Goal: Transaction & Acquisition: Purchase product/service

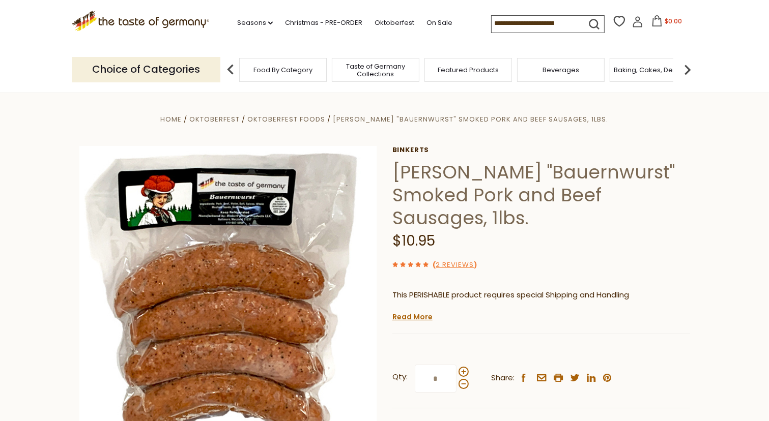
click at [633, 25] on icon at bounding box center [637, 21] width 11 height 11
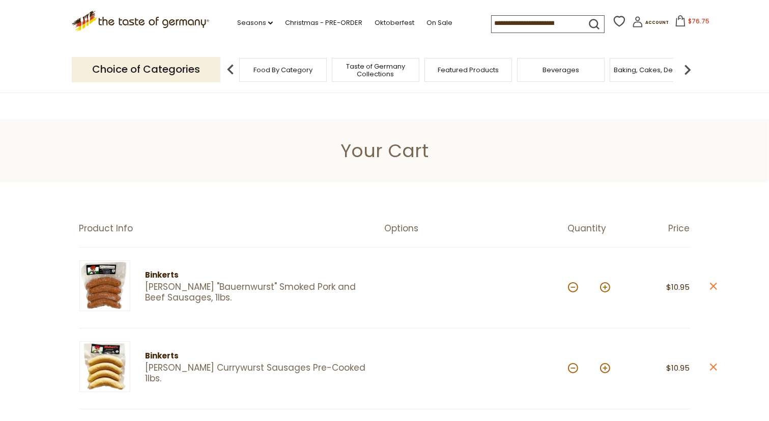
click at [492, 22] on input at bounding box center [535, 23] width 86 height 14
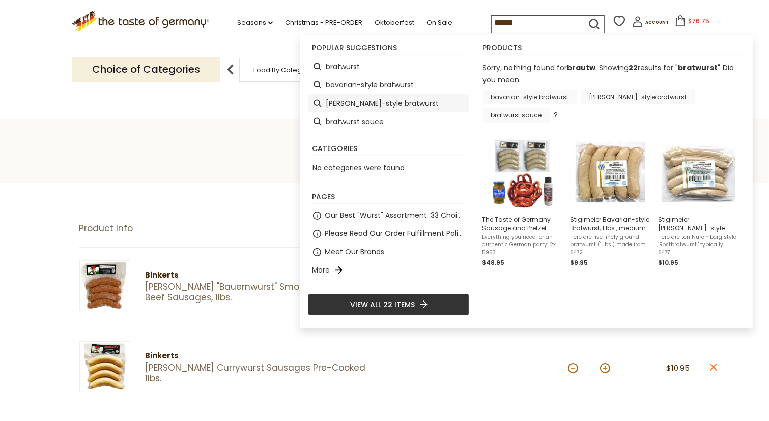
click at [375, 97] on li "[PERSON_NAME]-style bratwurst" at bounding box center [388, 103] width 161 height 18
type input "**********"
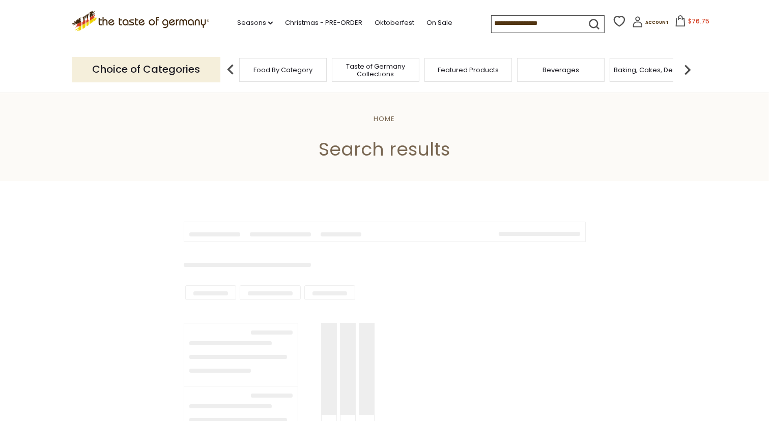
type input "**********"
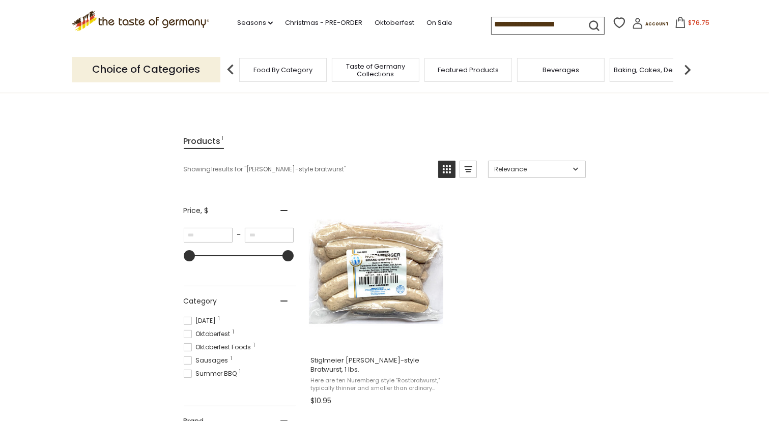
scroll to position [84, 0]
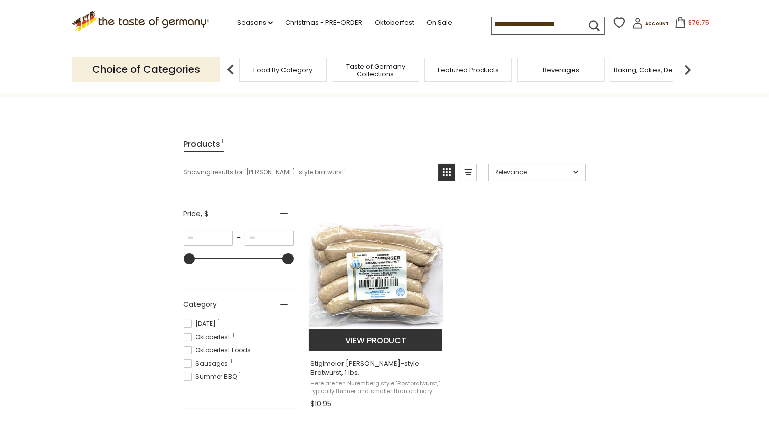
click at [367, 335] on button "View product" at bounding box center [376, 341] width 134 height 22
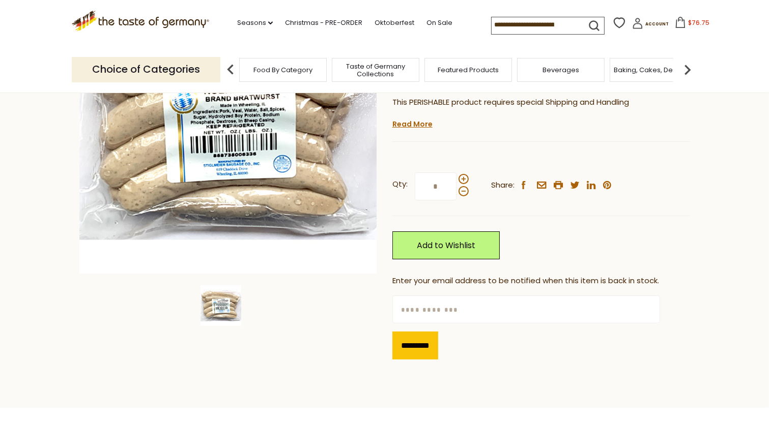
scroll to position [84, 0]
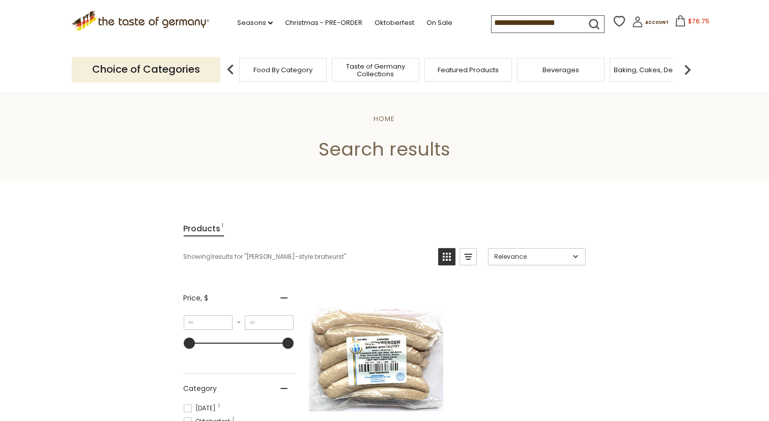
click at [560, 20] on input "**********" at bounding box center [535, 23] width 86 height 14
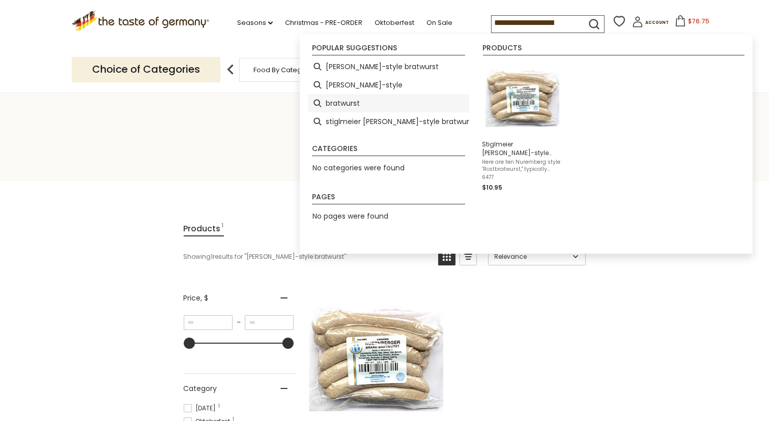
click at [348, 105] on li "bratwurst" at bounding box center [388, 103] width 161 height 18
type input "*********"
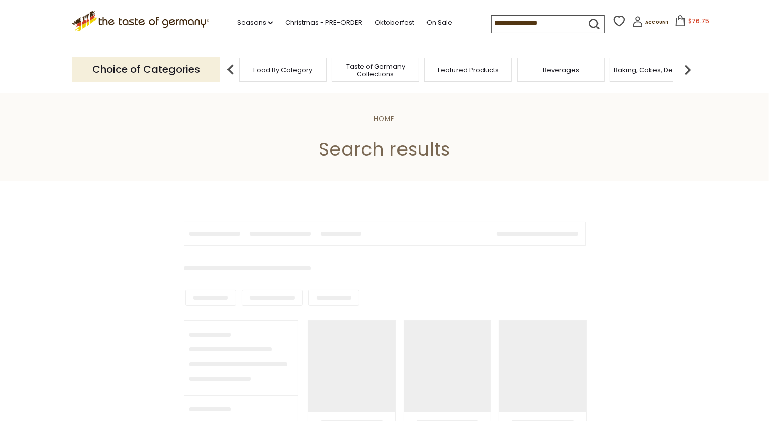
type input "*********"
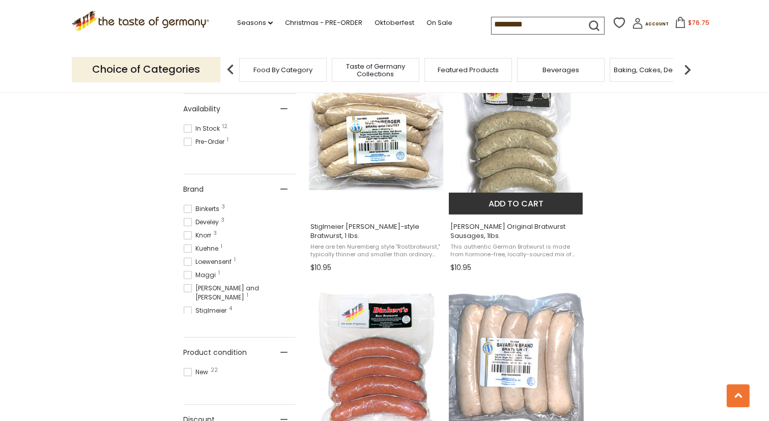
scroll to position [424, 0]
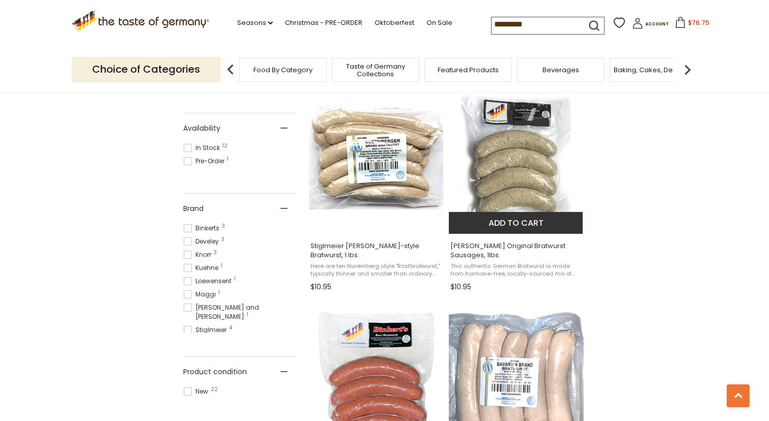
click at [513, 217] on button "Add to cart" at bounding box center [516, 223] width 134 height 22
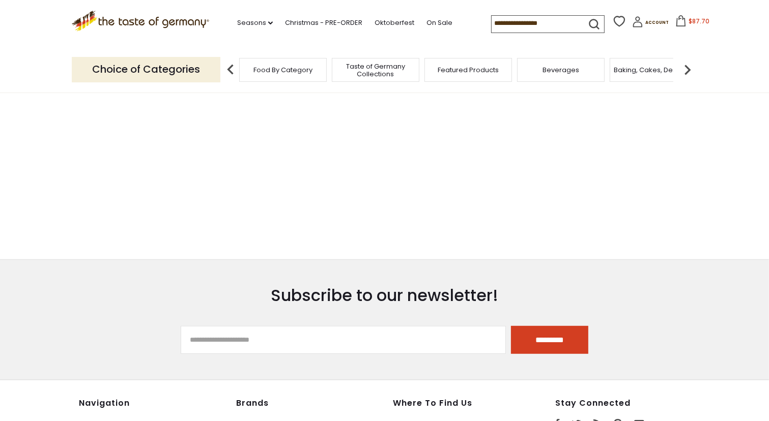
type input "*********"
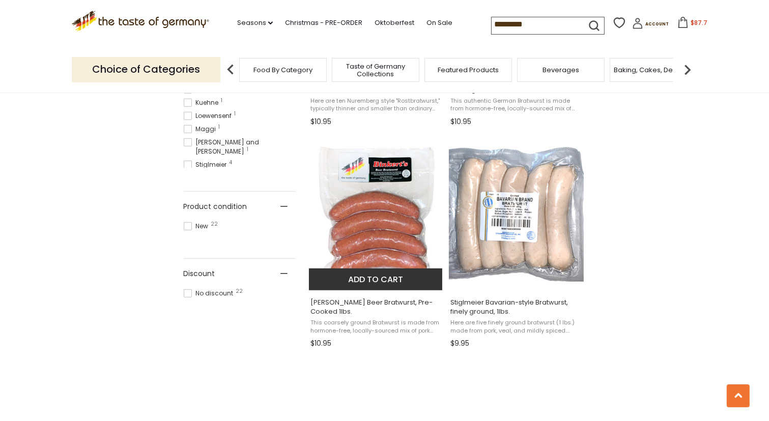
scroll to position [509, 0]
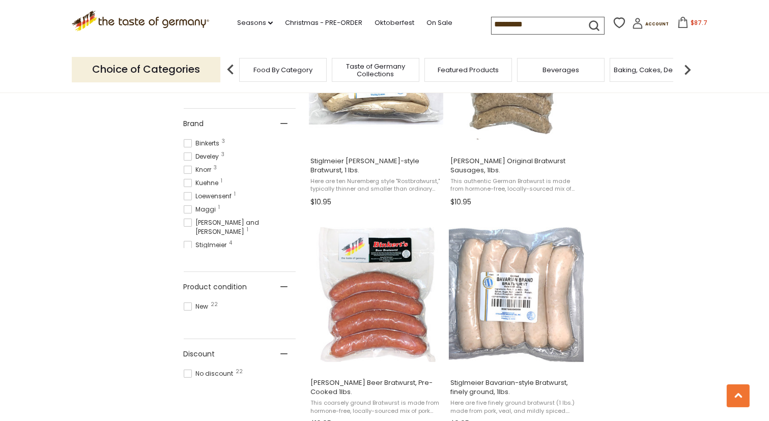
click at [678, 23] on icon at bounding box center [682, 22] width 9 height 11
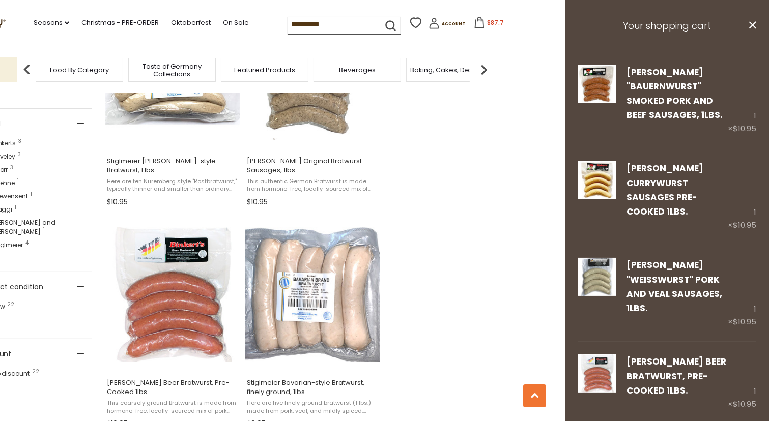
click at [552, 46] on header "Free Shipping Starts at $80.00. Varies by Region. Exclusions Apply. Click here …" at bounding box center [180, 46] width 769 height 93
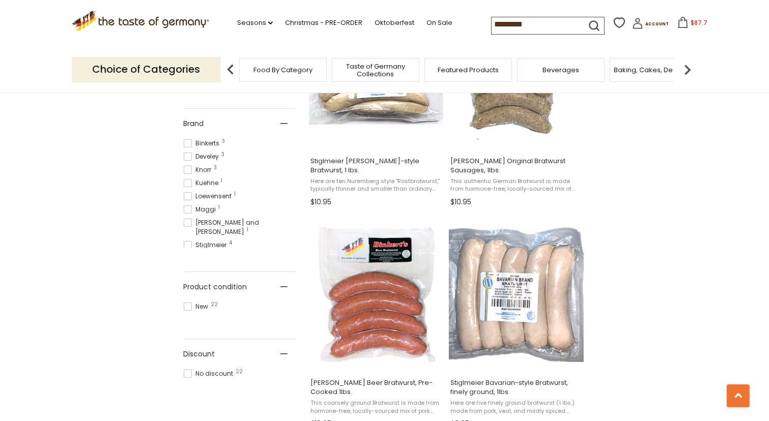
click at [677, 25] on icon at bounding box center [682, 22] width 11 height 11
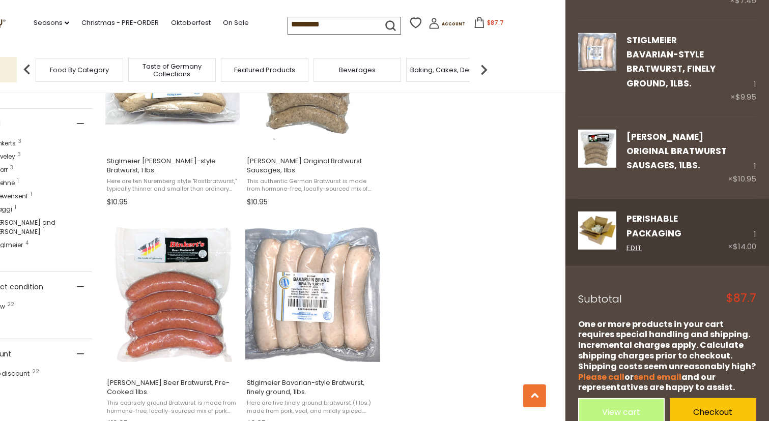
scroll to position [572, 0]
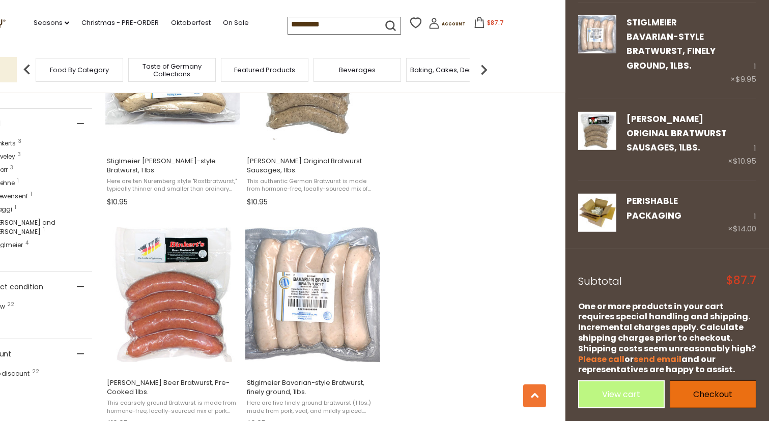
click at [700, 397] on link "Checkout" at bounding box center [713, 395] width 87 height 28
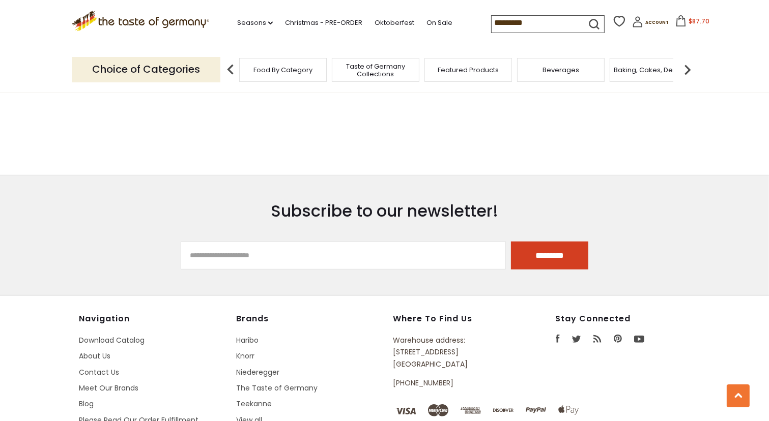
scroll to position [509, 0]
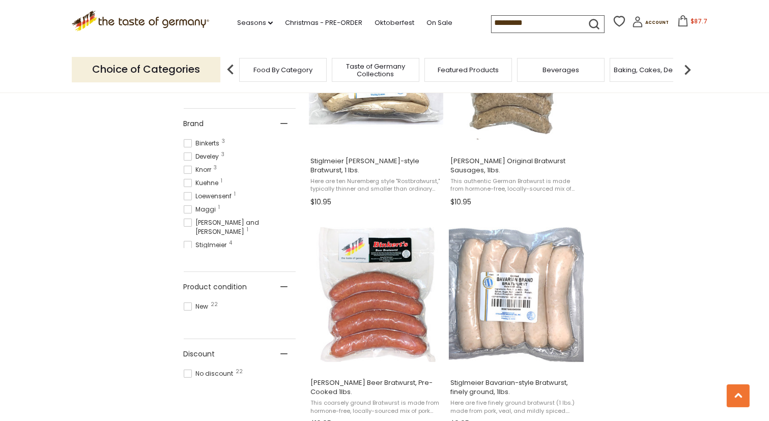
click at [690, 24] on span "$87.7" at bounding box center [698, 21] width 17 height 9
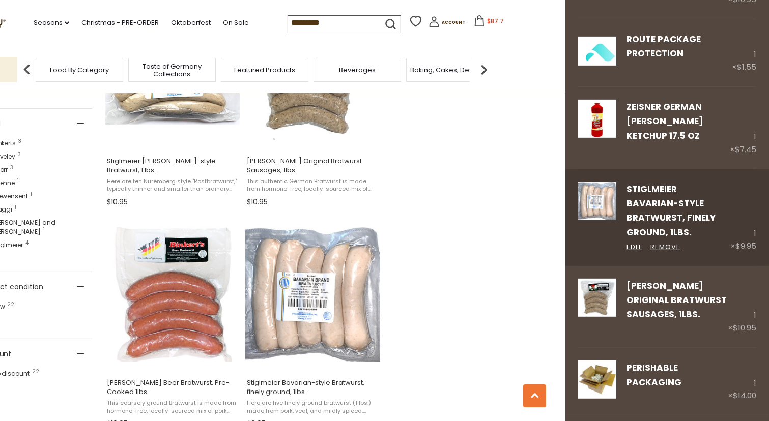
scroll to position [424, 0]
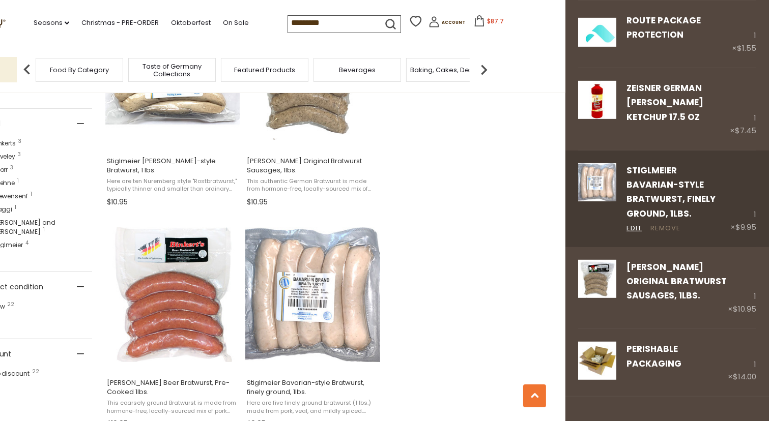
click at [667, 225] on link "Remove" at bounding box center [665, 228] width 30 height 11
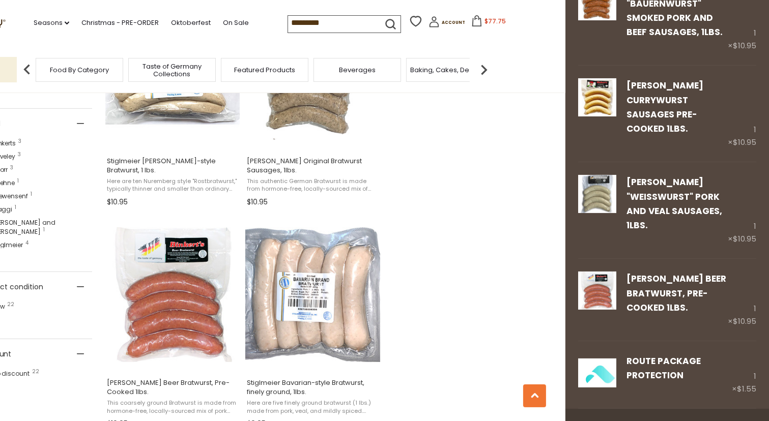
scroll to position [0, 0]
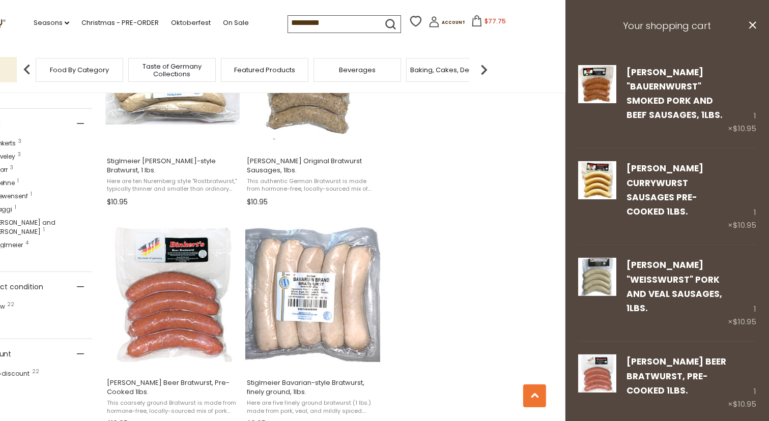
click at [330, 20] on input "*********" at bounding box center [331, 23] width 86 height 14
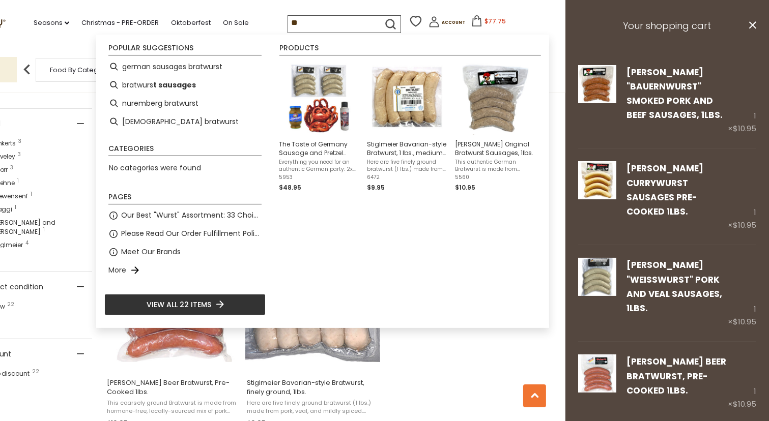
type input "*"
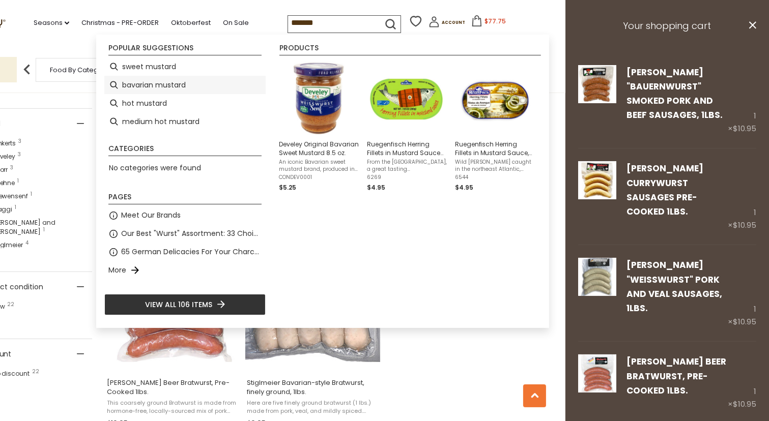
click at [161, 84] on li "bavarian mustard" at bounding box center [184, 85] width 161 height 18
type input "**********"
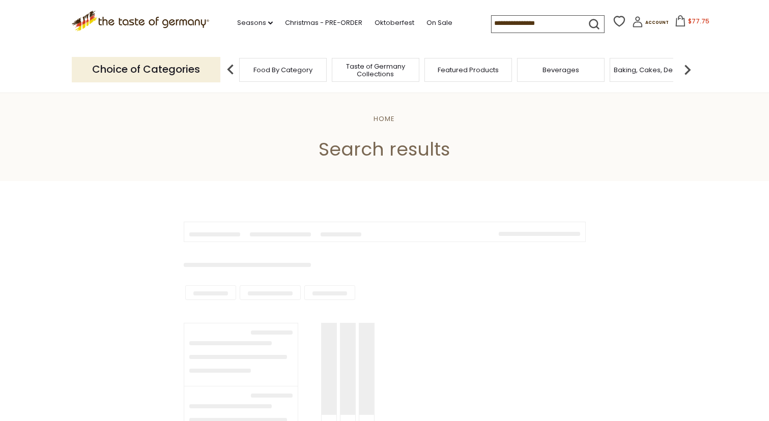
type input "**********"
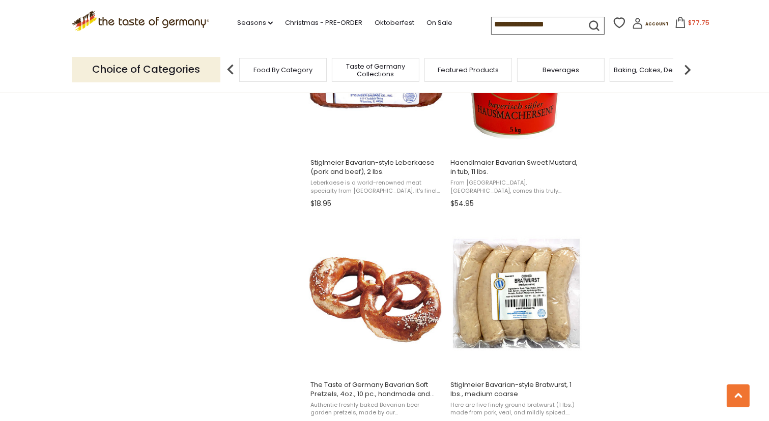
scroll to position [1442, 0]
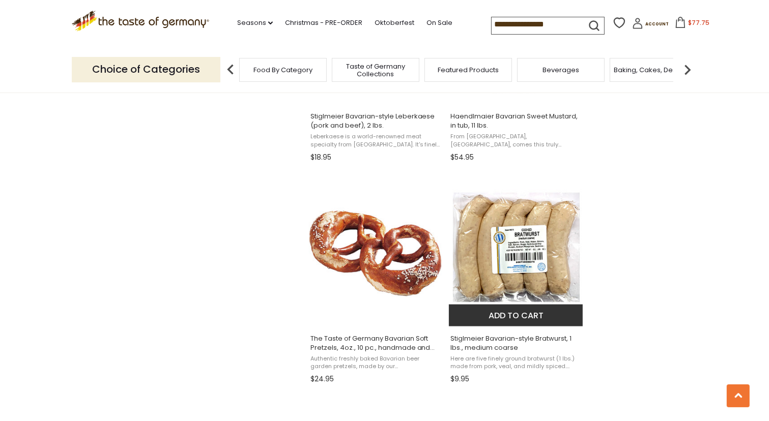
click at [503, 338] on span "Stiglmeier Bavarian-style Bratwurst, 1 lbs., medium coarse" at bounding box center [516, 343] width 132 height 18
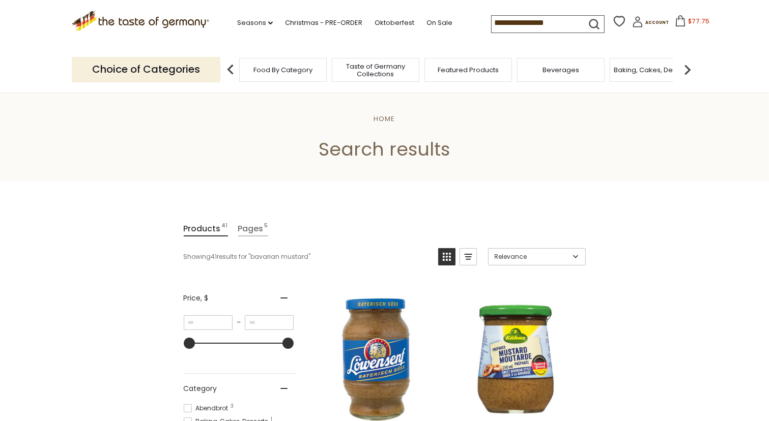
click at [514, 24] on input "**********" at bounding box center [535, 23] width 86 height 14
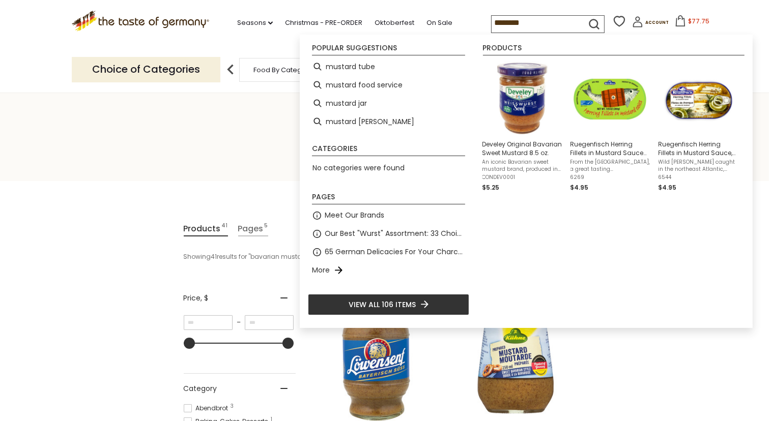
type input "*******"
click at [587, 21] on icon "submit" at bounding box center [594, 24] width 14 height 14
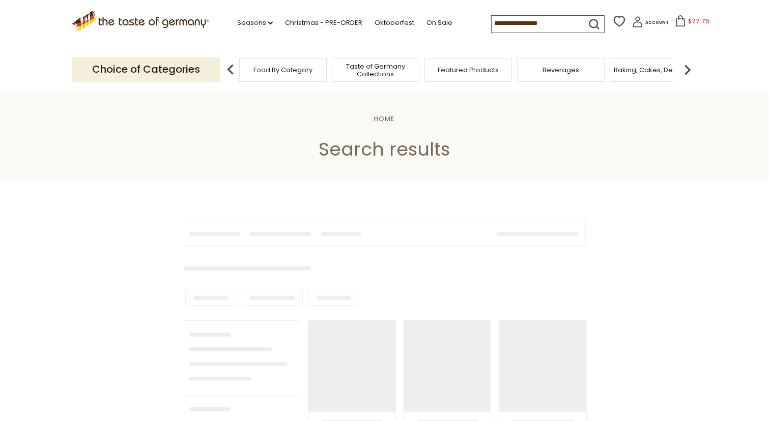
type input "*******"
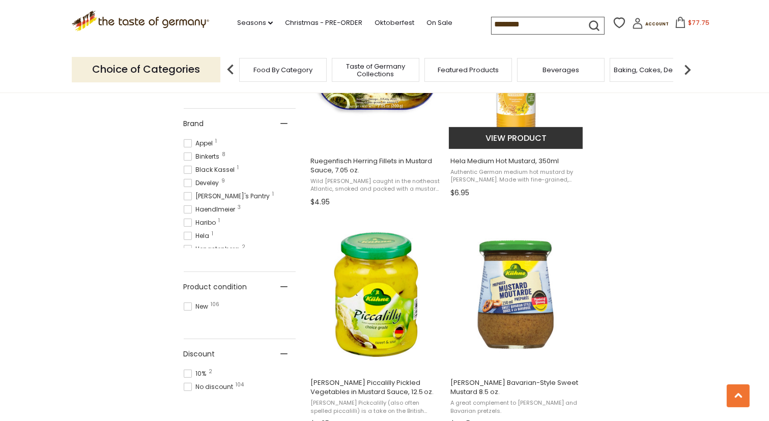
scroll to position [339, 0]
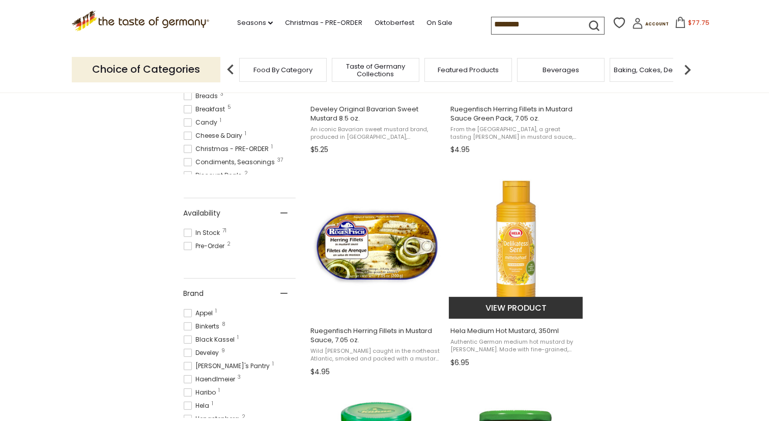
click at [517, 222] on img "Hela Medium Hot Mustard, 350ml" at bounding box center [516, 243] width 135 height 135
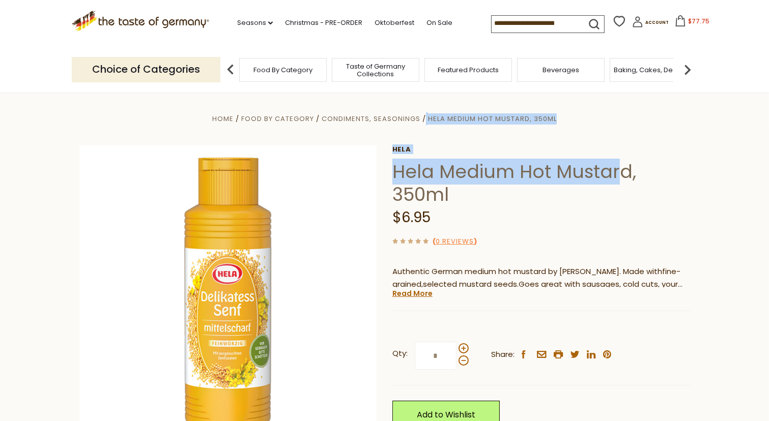
drag, startPoint x: 391, startPoint y: 169, endPoint x: 619, endPoint y: 174, distance: 227.5
click at [619, 174] on div "Home Food By Category Condiments, Seasonings Hela Medium Hot Mustard, 350ml [GE…" at bounding box center [385, 324] width 626 height 424
drag, startPoint x: 619, startPoint y: 174, endPoint x: 694, endPoint y: 199, distance: 79.7
click at [694, 199] on div "Home Food By Category Condiments, Seasonings Hela Medium Hot Mustard, 350ml [GE…" at bounding box center [385, 324] width 626 height 424
click at [706, 195] on section "Home Food By Category Condiments, Seasonings Hela Medium Hot Mustard, 350ml [GE…" at bounding box center [384, 334] width 769 height 485
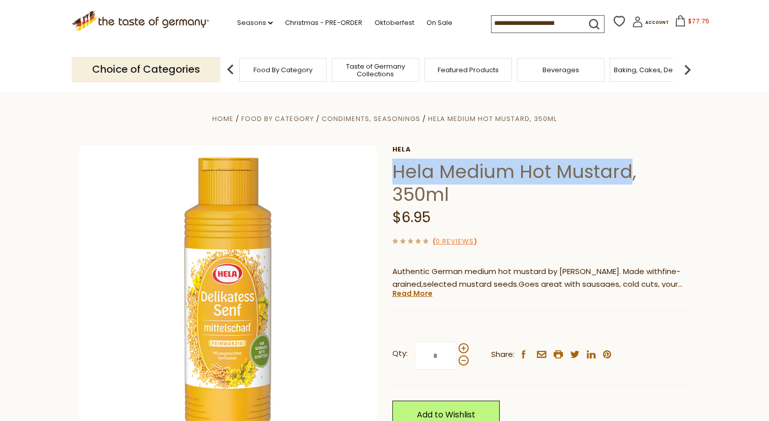
drag, startPoint x: 393, startPoint y: 172, endPoint x: 625, endPoint y: 180, distance: 231.6
click at [625, 180] on h1 "Hela Medium Hot Mustard, 350ml" at bounding box center [541, 183] width 298 height 46
copy h1 "Hela Medium Hot Mustard"
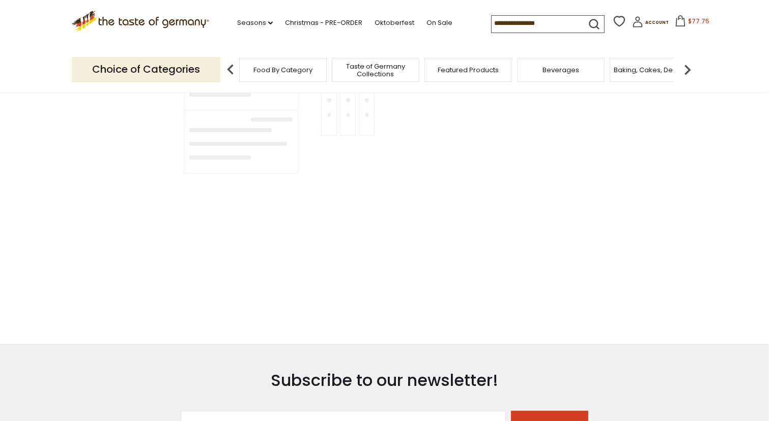
type input "*******"
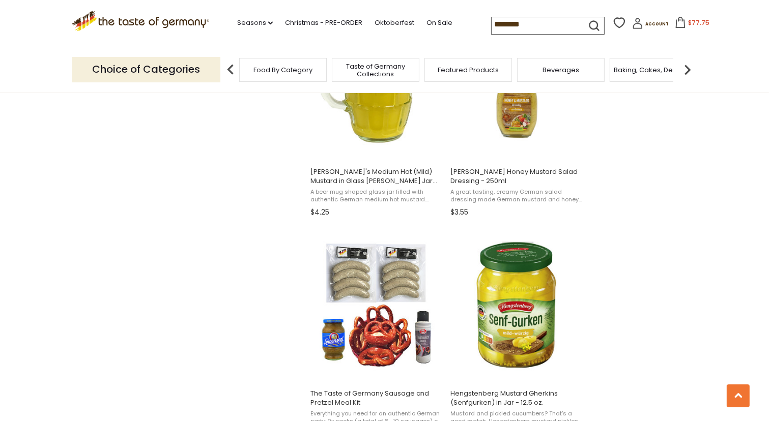
scroll to position [1102, 0]
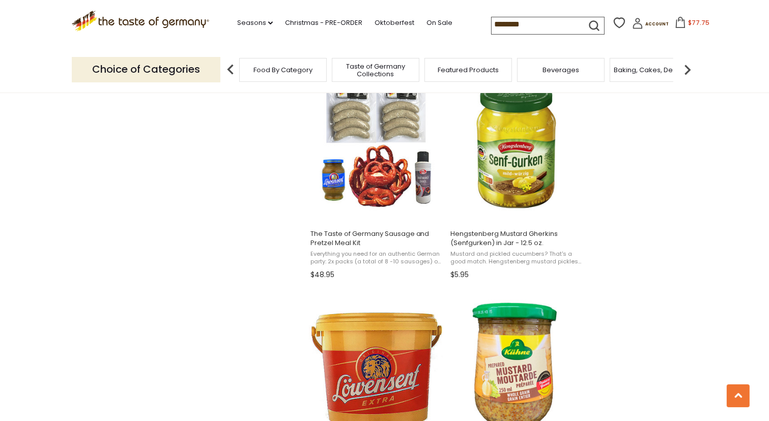
click at [689, 21] on span "$77.75" at bounding box center [698, 22] width 21 height 9
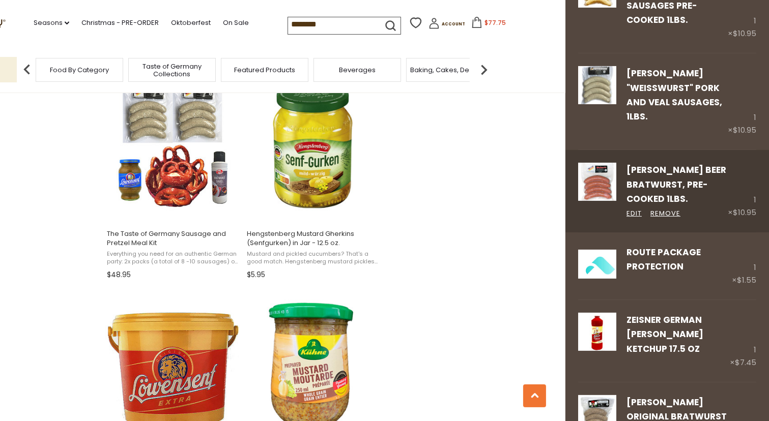
scroll to position [339, 0]
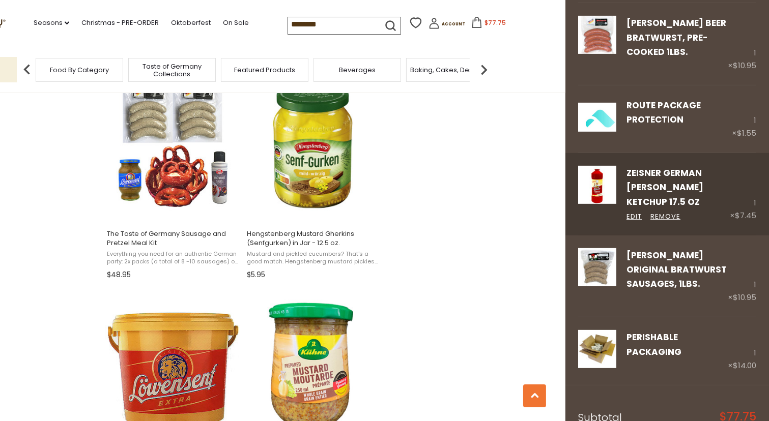
click at [612, 185] on img at bounding box center [597, 185] width 38 height 38
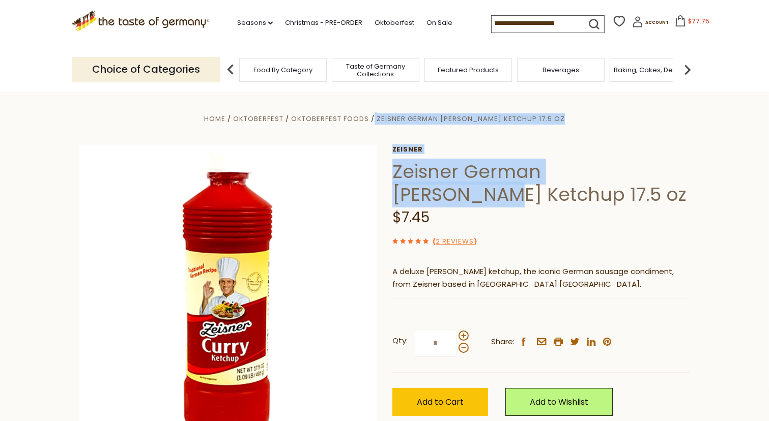
drag, startPoint x: 384, startPoint y: 168, endPoint x: 647, endPoint y: 171, distance: 263.6
click at [647, 171] on div "Home Oktoberfest Oktoberfest Foods Zeisner German [PERSON_NAME] Ketchup 17.5 oz…" at bounding box center [385, 307] width 626 height 391
drag, startPoint x: 647, startPoint y: 171, endPoint x: 699, endPoint y: 193, distance: 56.1
click at [699, 193] on section "Home Oktoberfest Oktoberfest Foods Zeisner German [PERSON_NAME] Ketchup 17.5 oz…" at bounding box center [384, 318] width 769 height 452
click at [714, 183] on section "Home Oktoberfest Oktoberfest Foods Zeisner German [PERSON_NAME] Ketchup 17.5 oz…" at bounding box center [384, 318] width 769 height 452
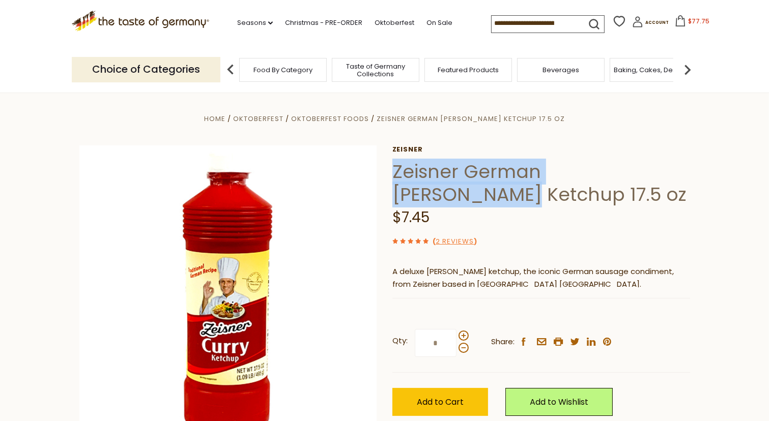
drag, startPoint x: 679, startPoint y: 170, endPoint x: 393, endPoint y: 174, distance: 285.5
click at [393, 174] on h1 "Zeisner German [PERSON_NAME] Ketchup 17.5 oz" at bounding box center [541, 183] width 298 height 46
copy h1 "Zeisner German Curry Ketchup"
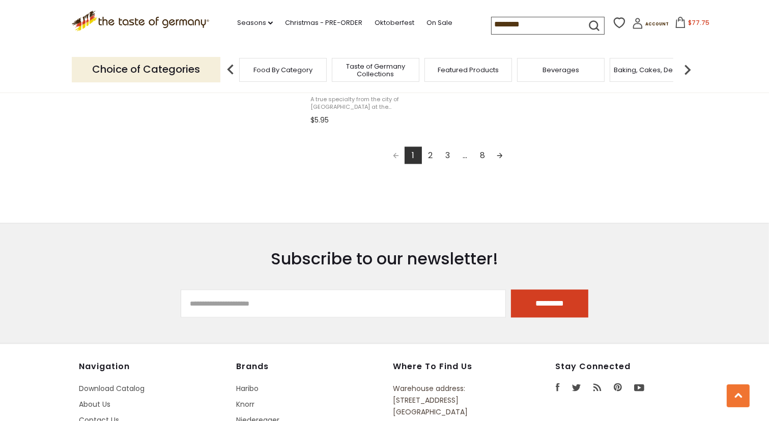
scroll to position [1950, 0]
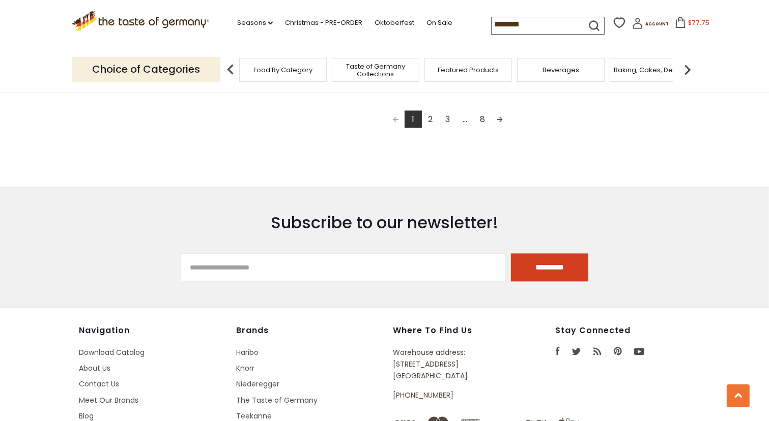
click at [429, 117] on link "2" at bounding box center [430, 118] width 17 height 17
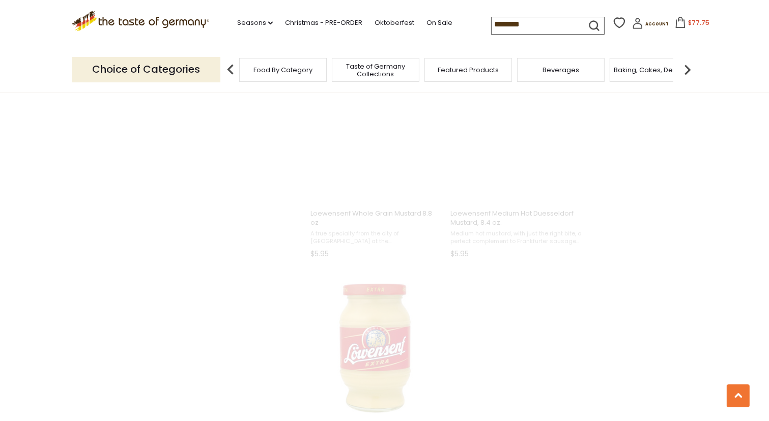
scroll to position [725, 0]
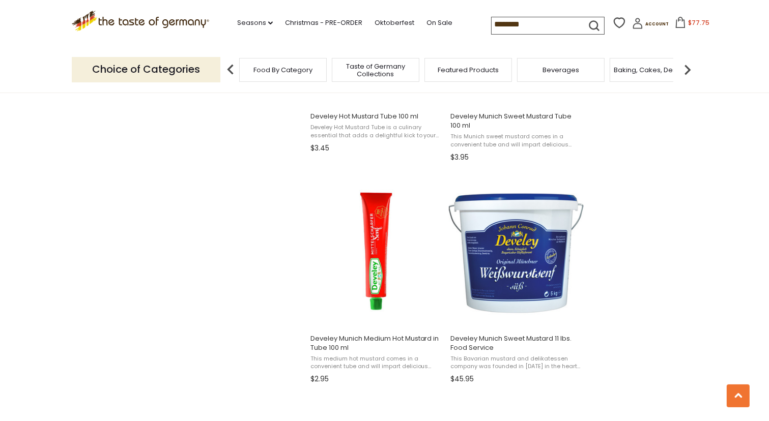
scroll to position [1696, 0]
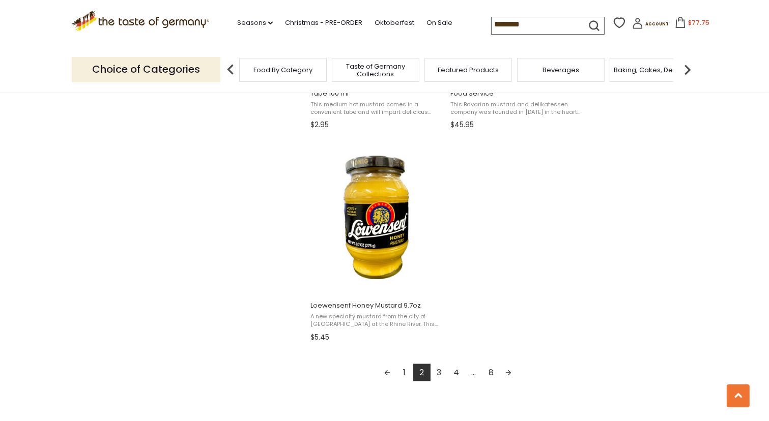
click at [442, 372] on link "3" at bounding box center [438, 372] width 17 height 17
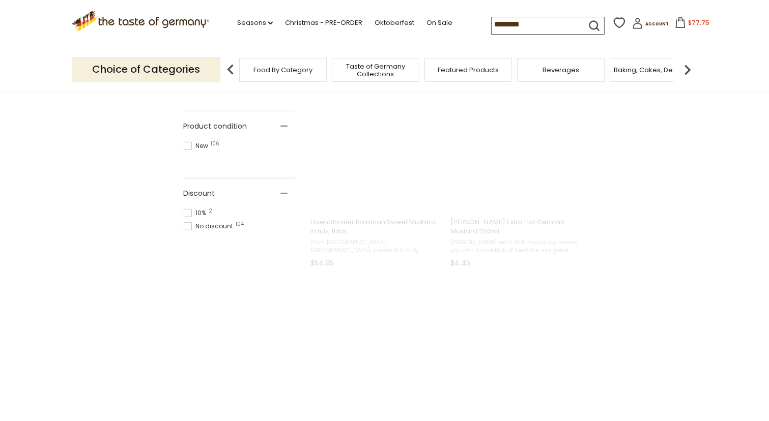
scroll to position [75, 0]
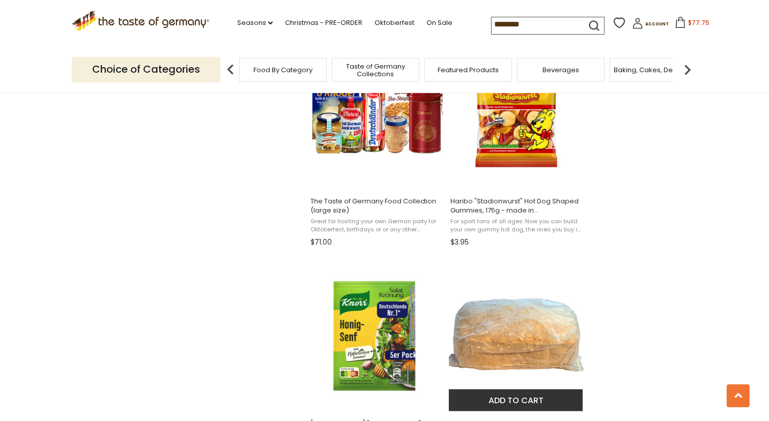
scroll to position [1696, 0]
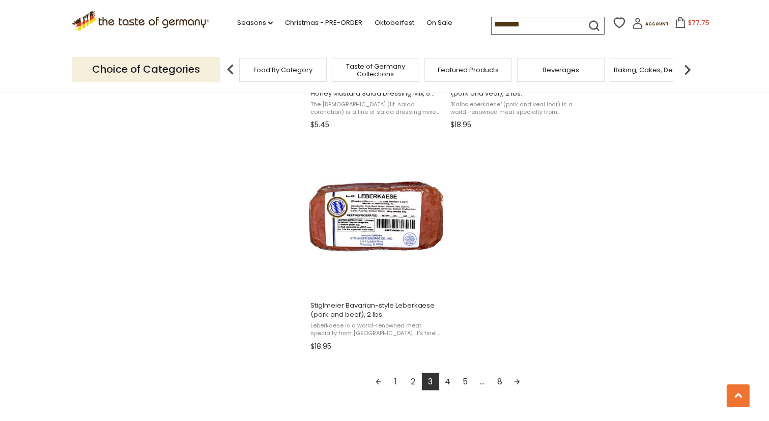
click at [447, 381] on link "4" at bounding box center [447, 381] width 17 height 17
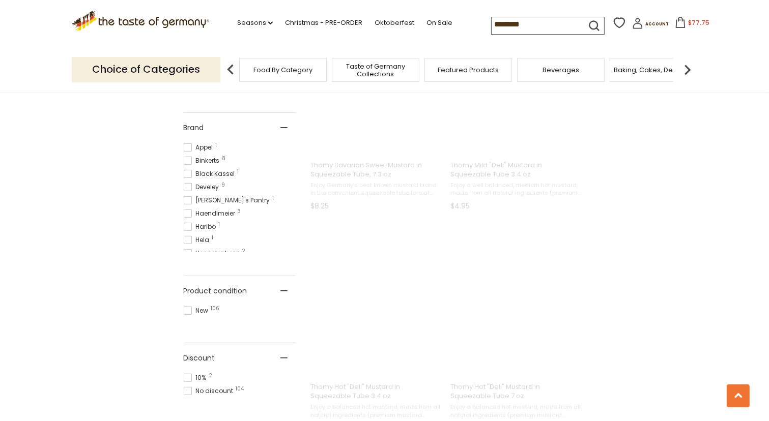
scroll to position [23, 0]
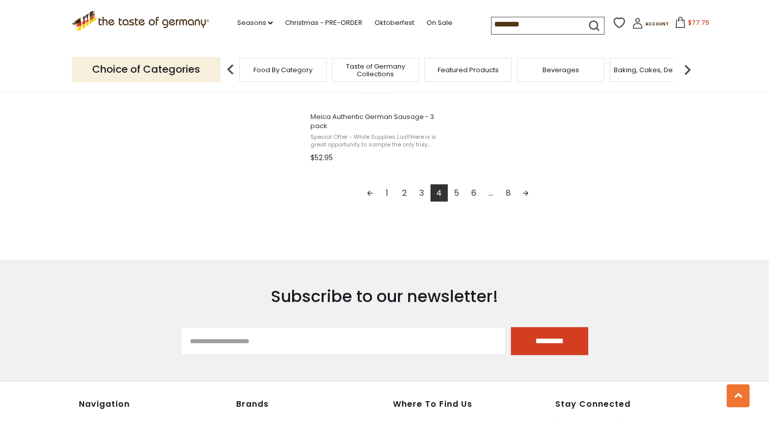
scroll to position [1865, 0]
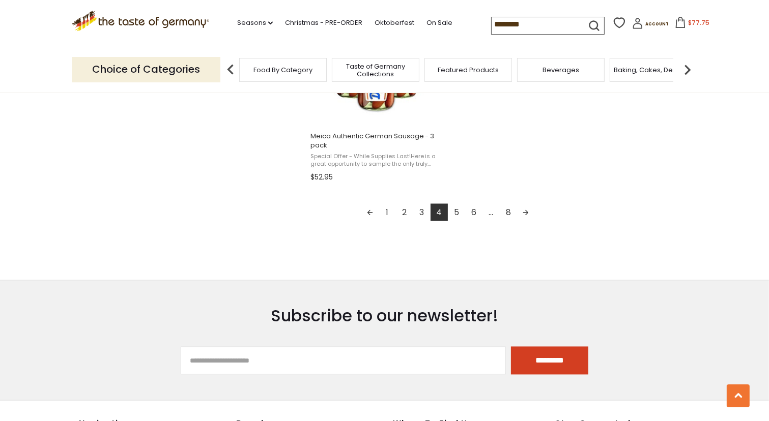
click at [454, 213] on link "5" at bounding box center [456, 212] width 17 height 17
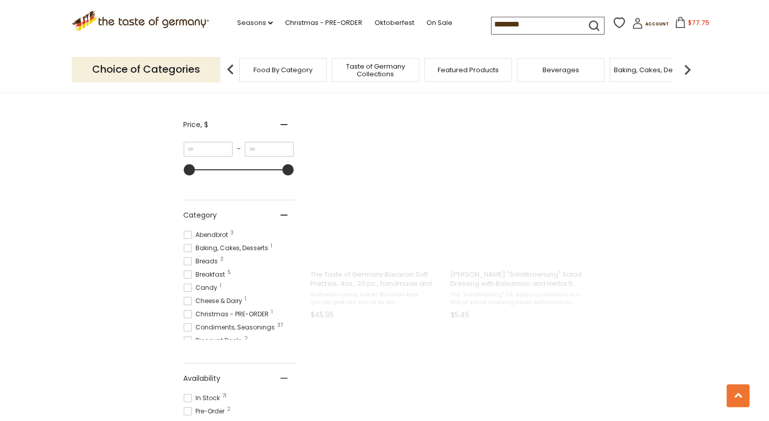
scroll to position [0, 0]
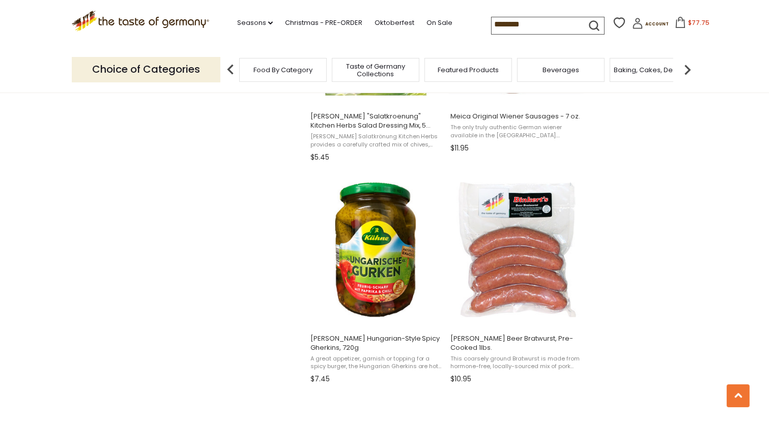
scroll to position [1696, 0]
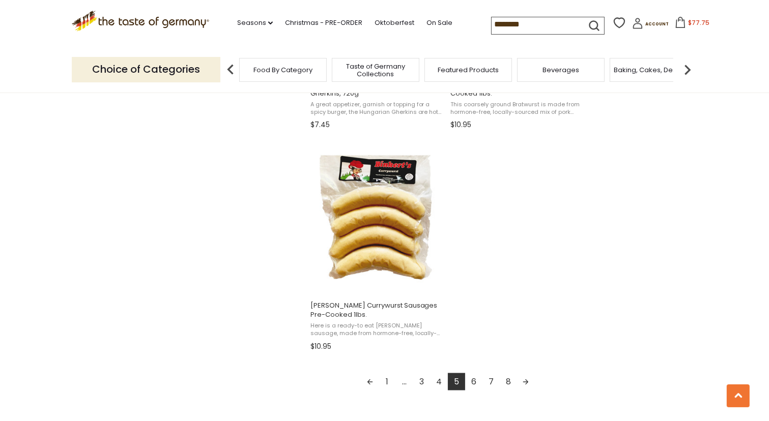
click at [476, 383] on link "6" at bounding box center [473, 381] width 17 height 17
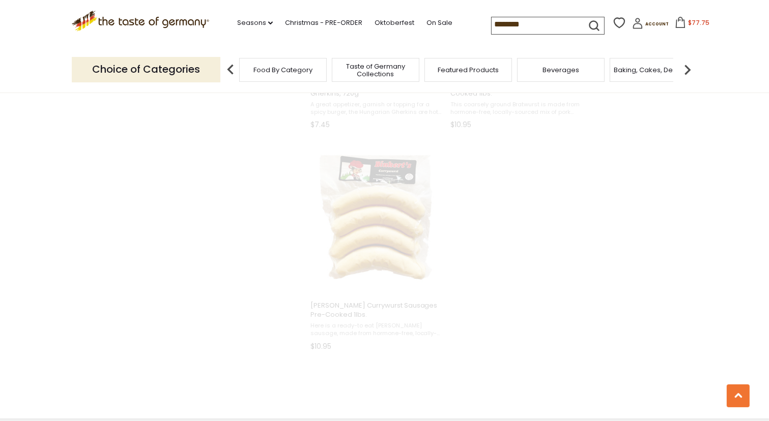
scroll to position [1296, 0]
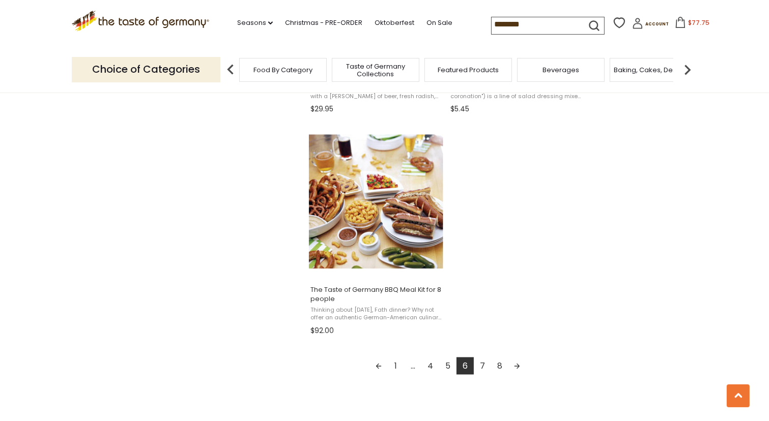
scroll to position [1696, 0]
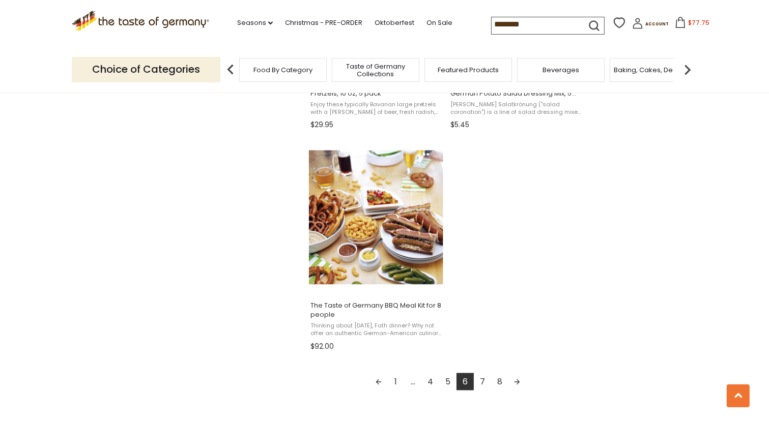
click at [480, 381] on link "7" at bounding box center [482, 381] width 17 height 17
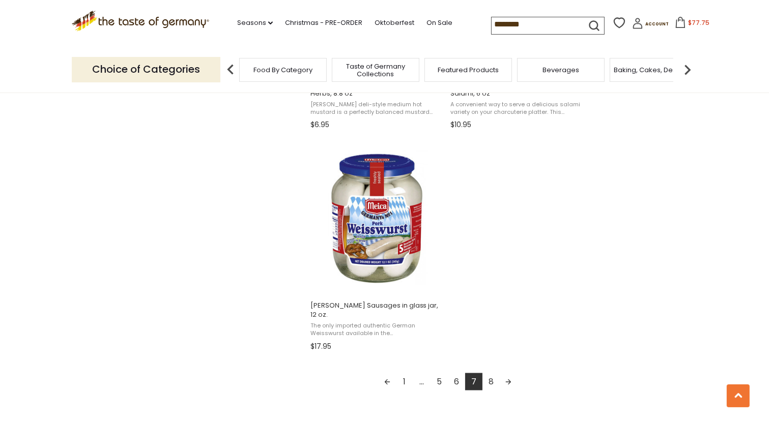
scroll to position [1865, 0]
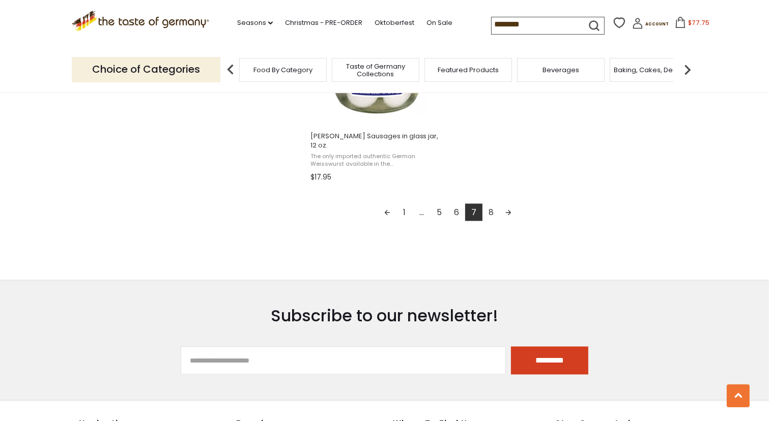
click at [493, 211] on link "8" at bounding box center [490, 212] width 17 height 17
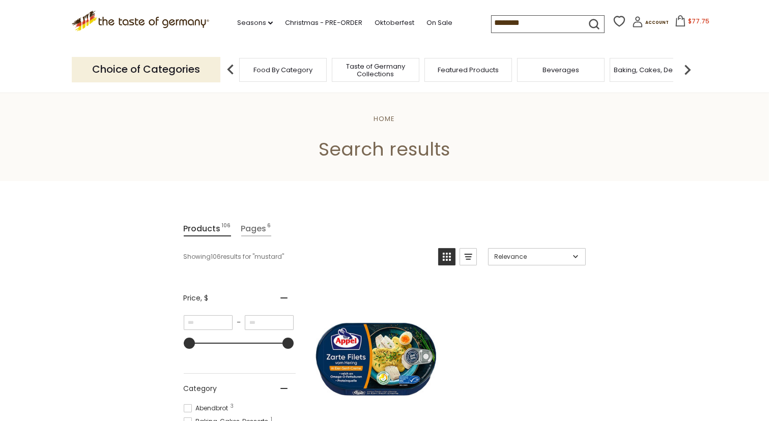
click at [520, 20] on input "*******" at bounding box center [535, 23] width 86 height 14
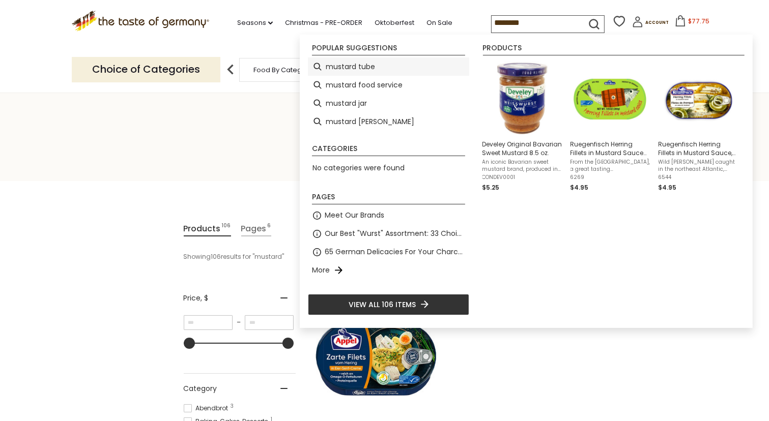
click at [357, 69] on li "mustard tube" at bounding box center [388, 66] width 161 height 18
type input "**********"
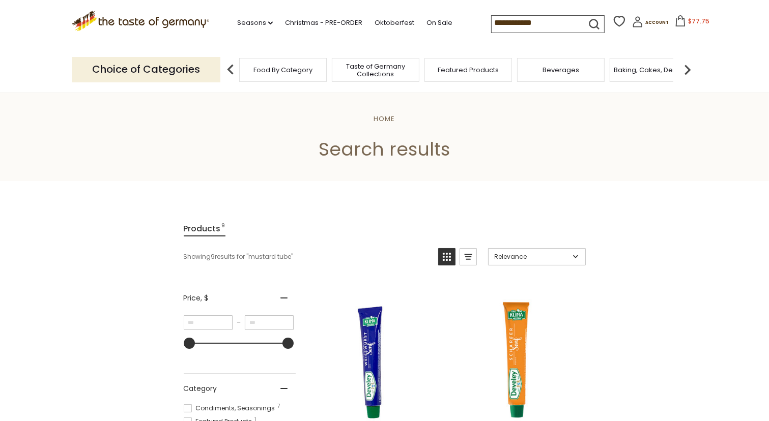
click at [545, 24] on input "**********" at bounding box center [535, 23] width 86 height 14
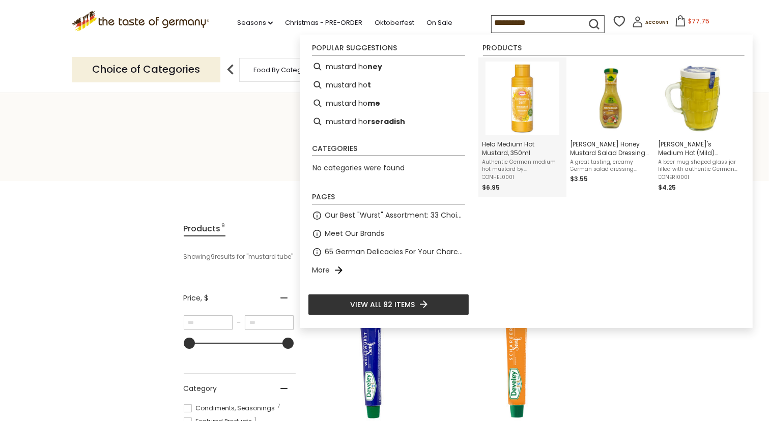
type input "**********"
click at [527, 88] on img "Hela Medium Hot Mustard, 350ml" at bounding box center [522, 99] width 74 height 74
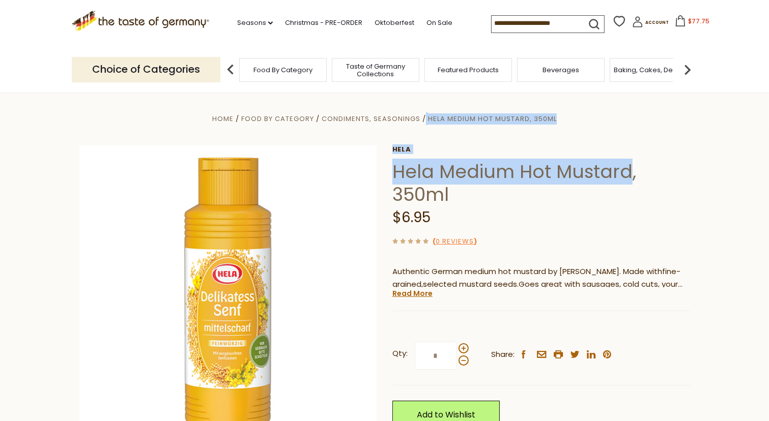
drag, startPoint x: 390, startPoint y: 167, endPoint x: 627, endPoint y: 180, distance: 237.4
click at [627, 180] on div "Home Food By Category Condiments, Seasonings Hela Medium Hot Mustard, 350ml Hel…" at bounding box center [385, 324] width 626 height 424
drag, startPoint x: 520, startPoint y: 174, endPoint x: 708, endPoint y: 148, distance: 190.5
click at [710, 148] on section "Home Food By Category Condiments, Seasonings Hela Medium Hot Mustard, 350ml Hel…" at bounding box center [384, 334] width 769 height 485
click at [688, 149] on link "Hela" at bounding box center [541, 150] width 298 height 8
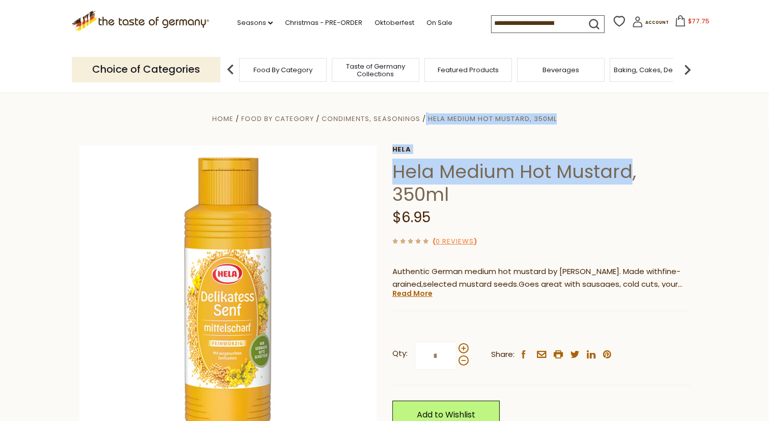
click at [693, 201] on div "Home Food By Category Condiments, Seasonings Hela Medium Hot Mustard, 350ml Hel…" at bounding box center [385, 324] width 626 height 424
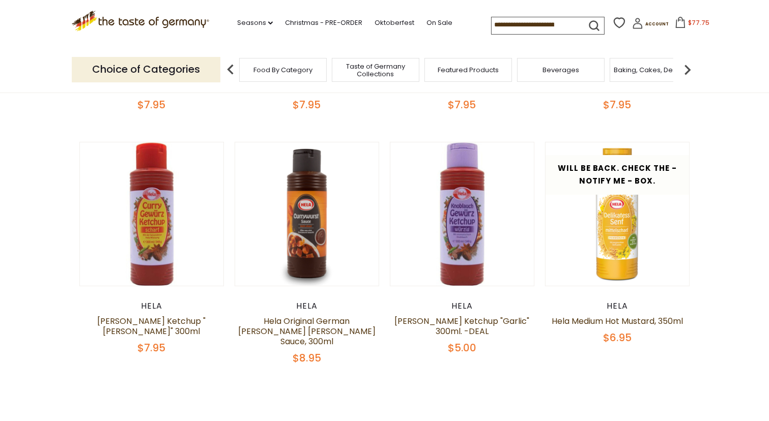
scroll to position [254, 0]
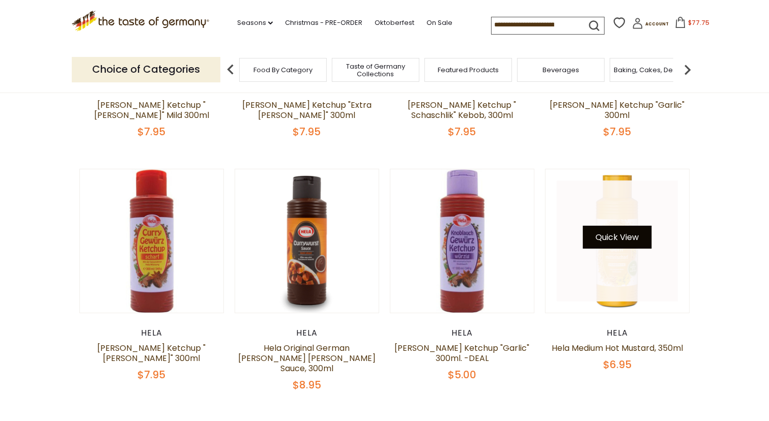
click at [612, 233] on button "Quick View" at bounding box center [617, 237] width 69 height 23
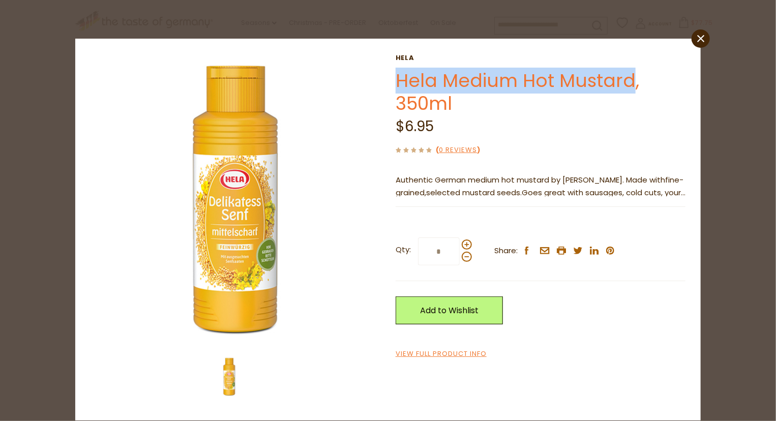
drag, startPoint x: 393, startPoint y: 75, endPoint x: 630, endPoint y: 77, distance: 236.6
click at [630, 77] on div "Hela Hela Medium Hot Mustard, 350ml $6.95 ( 0 Reviews ) Authentic German medium…" at bounding box center [388, 229] width 611 height 351
copy link "Hela Medium Hot Mustard"
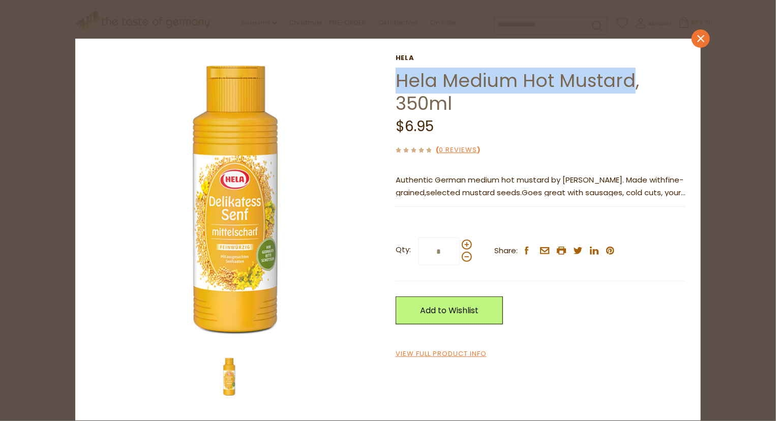
click at [705, 39] on icon "close" at bounding box center [702, 39] width 8 height 8
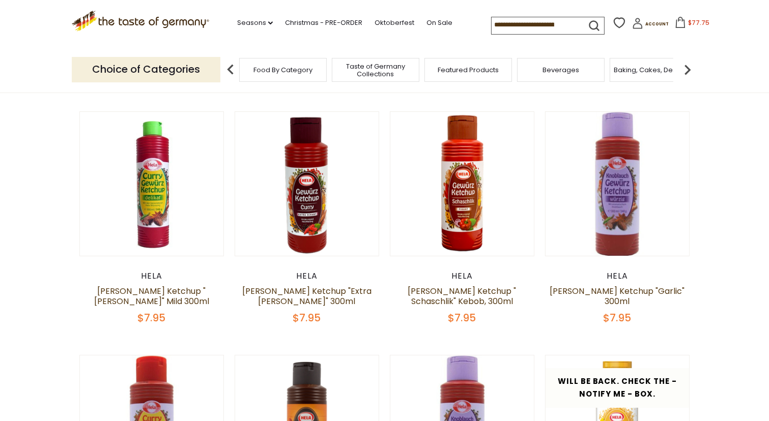
scroll to position [0, 0]
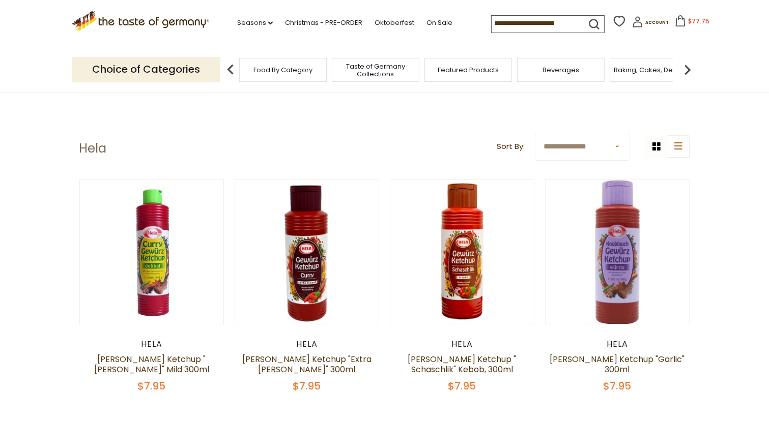
click at [688, 20] on span "$77.75" at bounding box center [698, 21] width 21 height 9
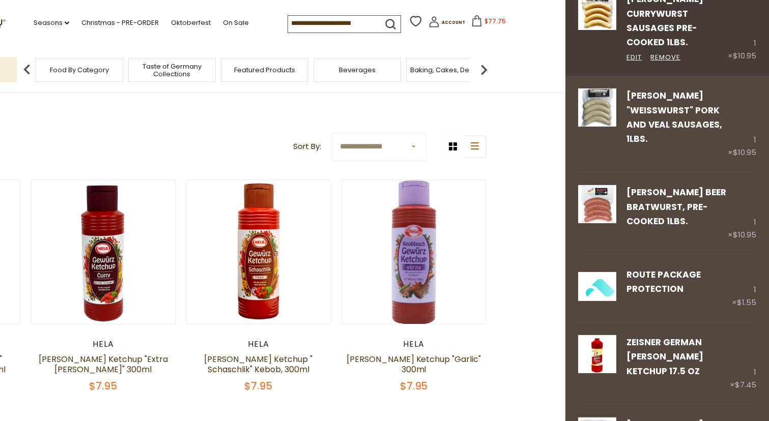
scroll to position [339, 0]
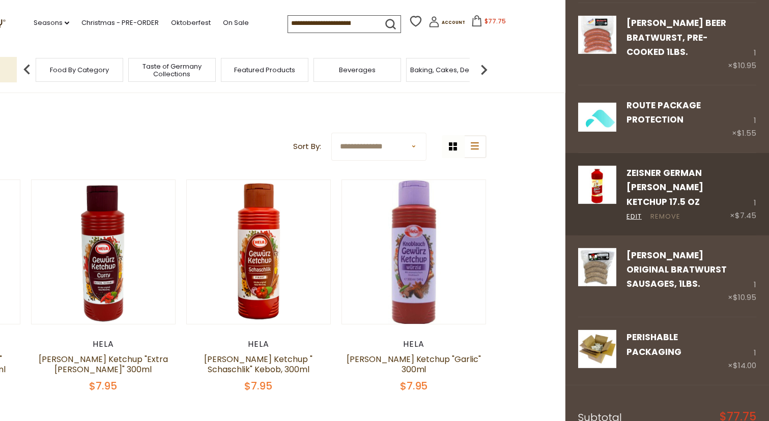
click at [670, 216] on link "Remove" at bounding box center [665, 217] width 30 height 11
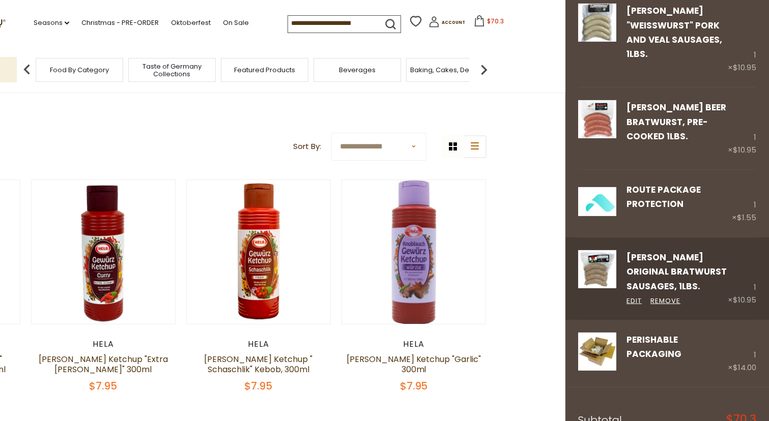
scroll to position [169, 0]
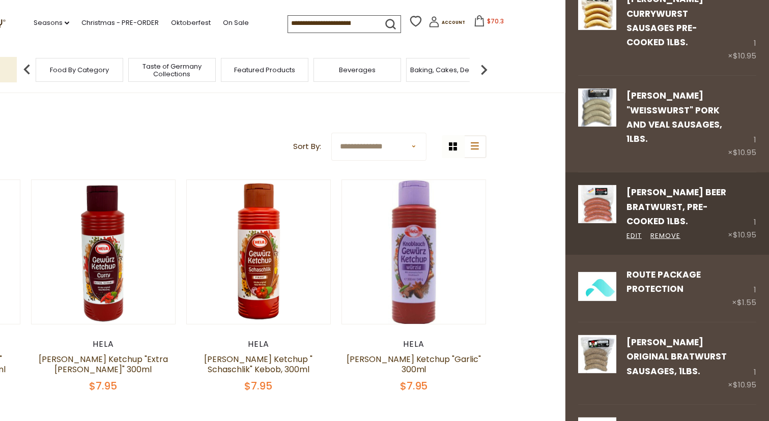
click at [739, 220] on div "1 × $10.95" at bounding box center [742, 213] width 28 height 56
click at [635, 232] on link "Edit" at bounding box center [633, 236] width 15 height 11
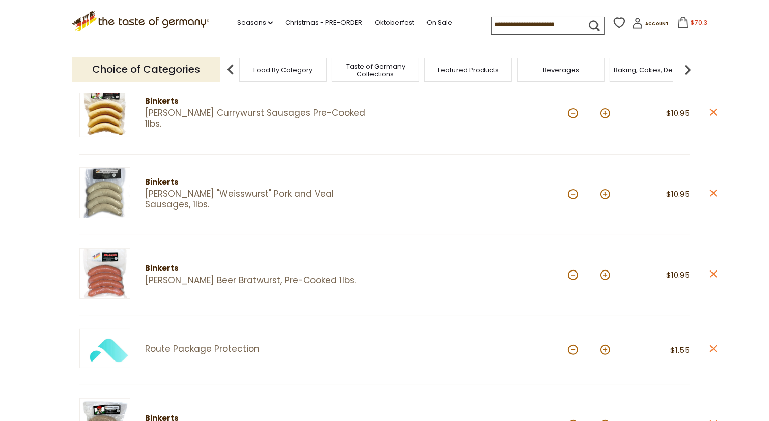
scroll to position [254, 0]
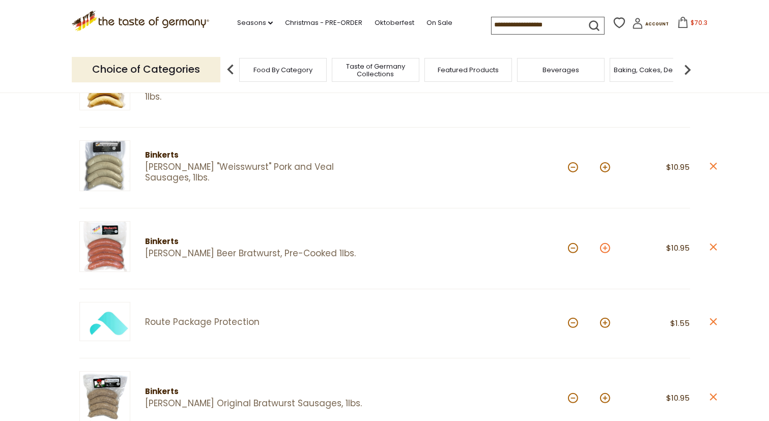
click at [607, 245] on button at bounding box center [605, 248] width 10 height 10
type input "*"
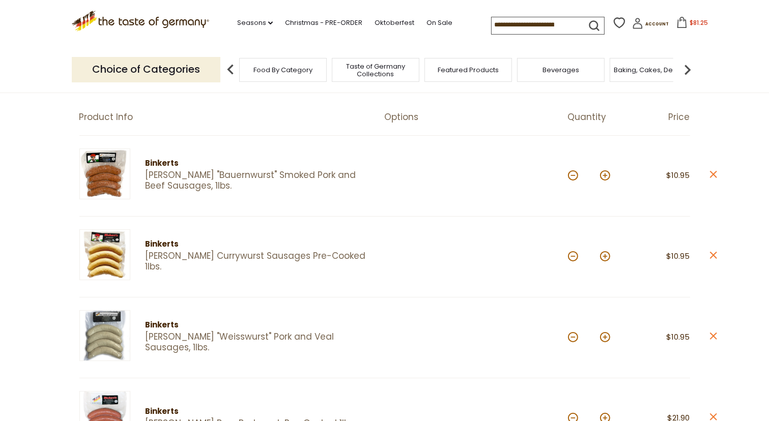
scroll to position [0, 0]
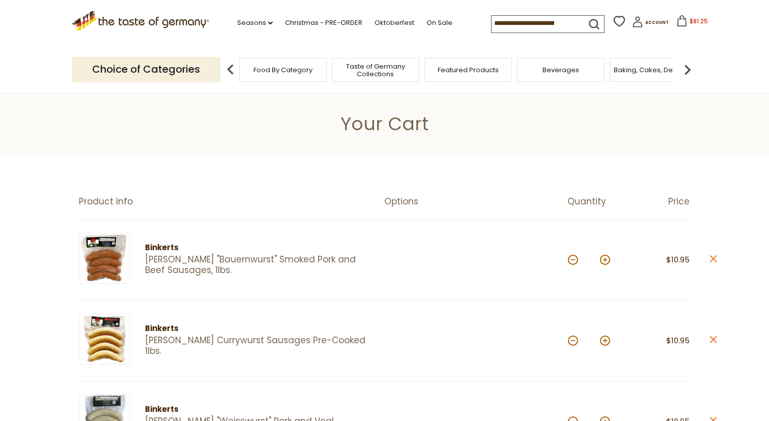
click at [230, 68] on img at bounding box center [230, 70] width 20 height 20
click at [177, 72] on p "Choice of Categories" at bounding box center [146, 69] width 149 height 25
click at [278, 70] on span "Food By Category" at bounding box center [282, 70] width 59 height 8
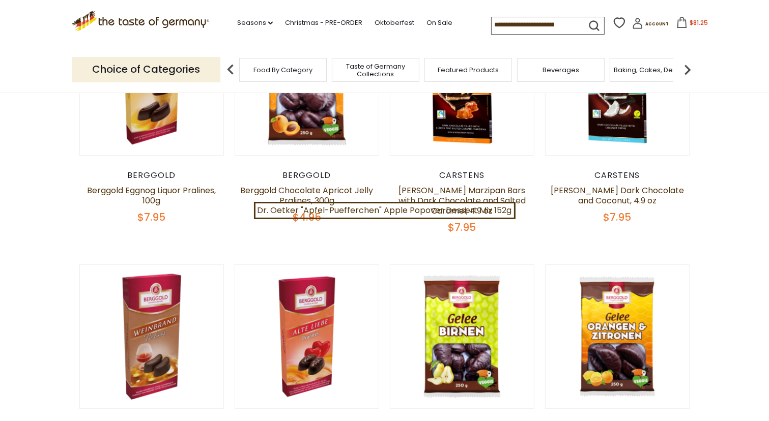
scroll to position [84, 0]
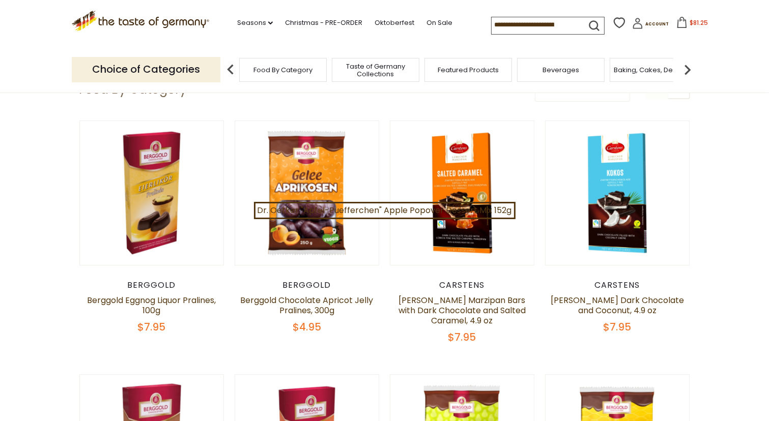
click at [230, 67] on img at bounding box center [230, 70] width 20 height 20
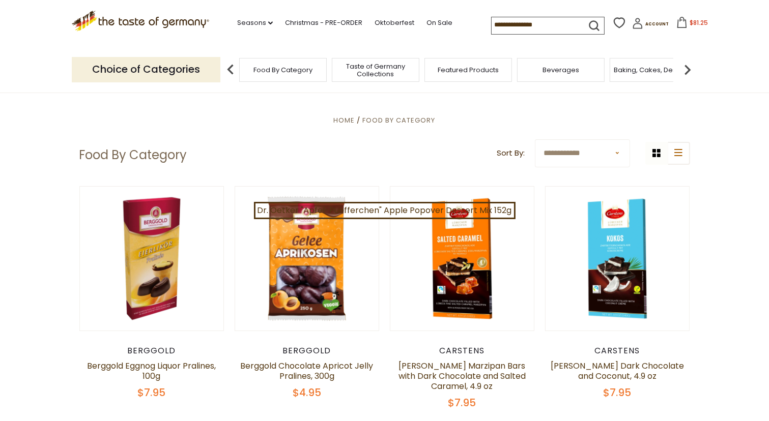
scroll to position [0, 0]
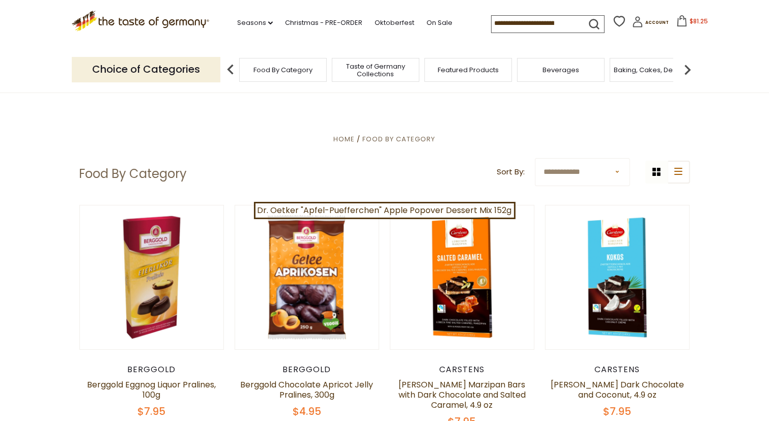
click at [688, 68] on img at bounding box center [687, 70] width 20 height 20
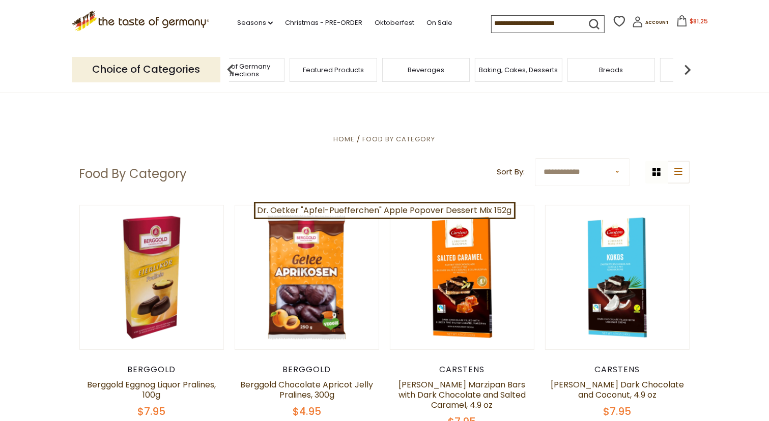
click at [609, 70] on span "Breads" at bounding box center [611, 70] width 24 height 8
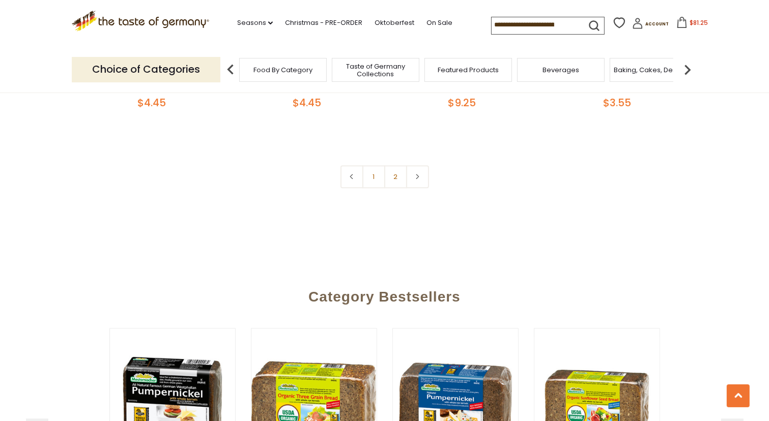
scroll to position [2459, 0]
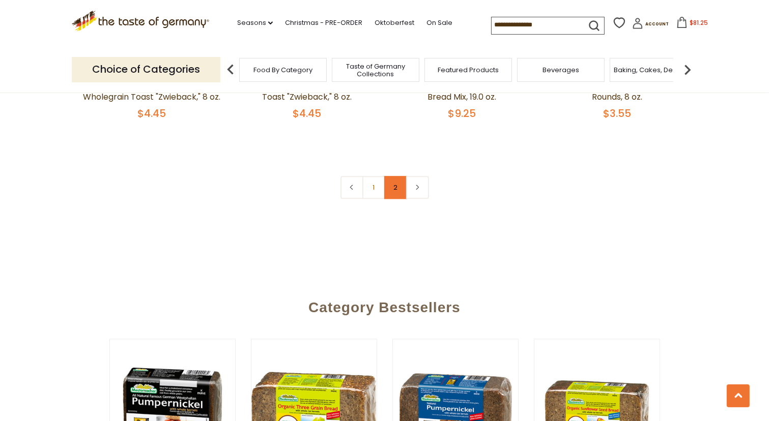
click at [395, 185] on link "2" at bounding box center [395, 187] width 23 height 23
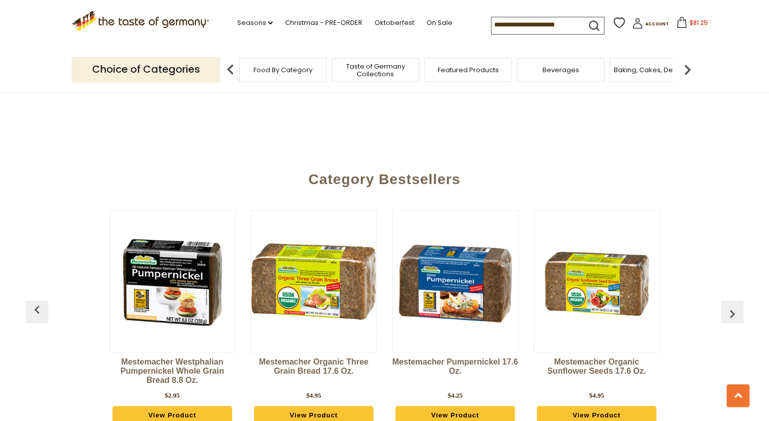
scroll to position [1622, 0]
